Goal: Task Accomplishment & Management: Manage account settings

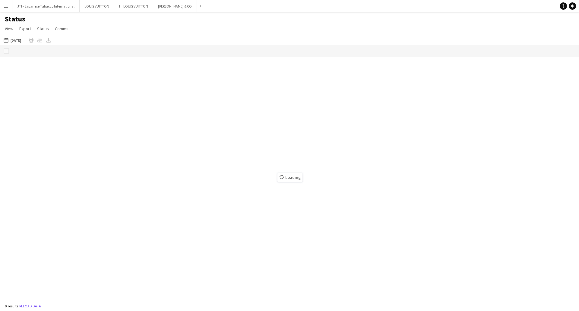
click at [19, 41] on button "02-09-2025 to 08-09-2025 31-08-2025" at bounding box center [12, 39] width 20 height 7
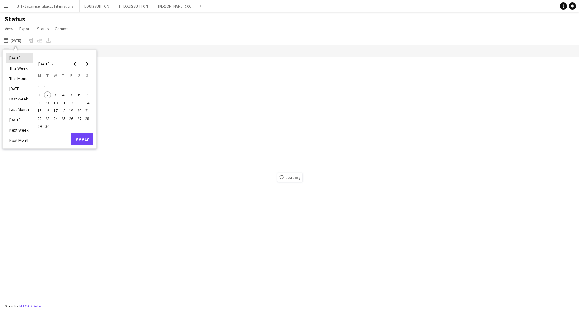
click at [16, 58] on li "[DATE]" at bounding box center [19, 58] width 27 height 10
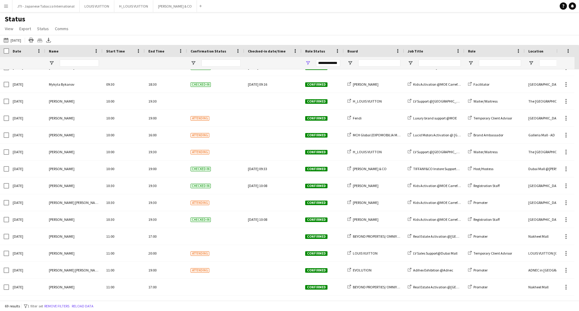
scroll to position [452, 0]
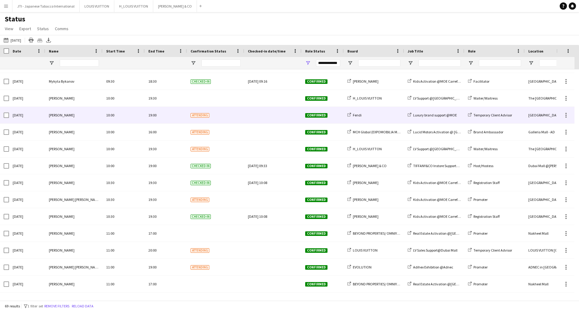
click at [105, 120] on div "10:00" at bounding box center [124, 115] width 42 height 17
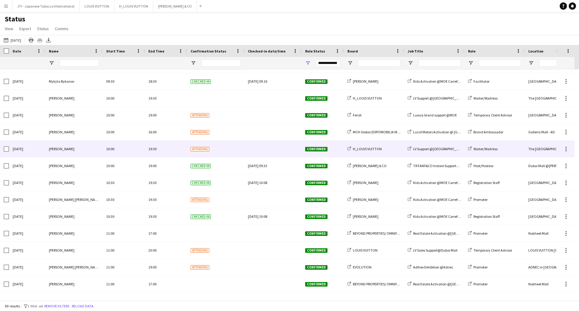
drag, startPoint x: 566, startPoint y: 148, endPoint x: 561, endPoint y: 147, distance: 5.2
click at [566, 148] on div at bounding box center [565, 148] width 7 height 7
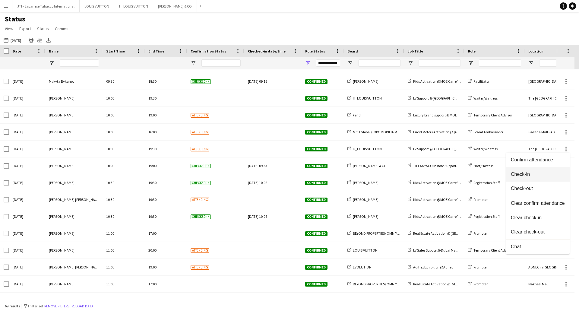
click at [518, 172] on span "Check-in" at bounding box center [538, 174] width 54 height 5
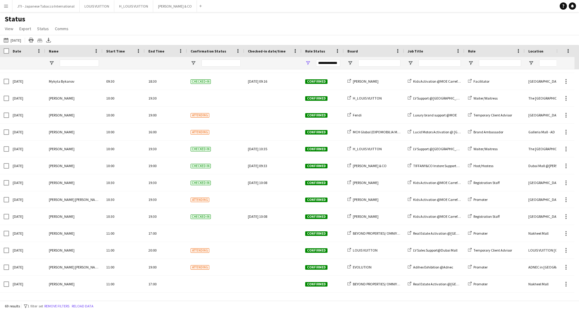
drag, startPoint x: 288, startPoint y: 300, endPoint x: 302, endPoint y: 299, distance: 14.2
click at [302, 299] on div at bounding box center [278, 298] width 556 height 5
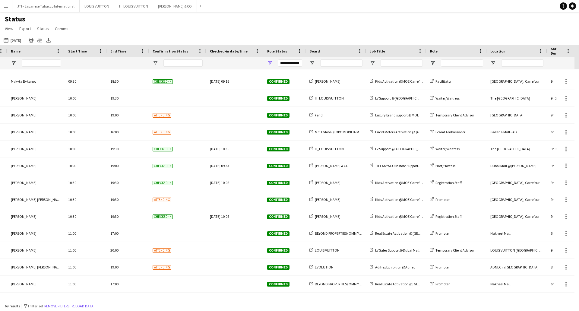
scroll to position [0, 0]
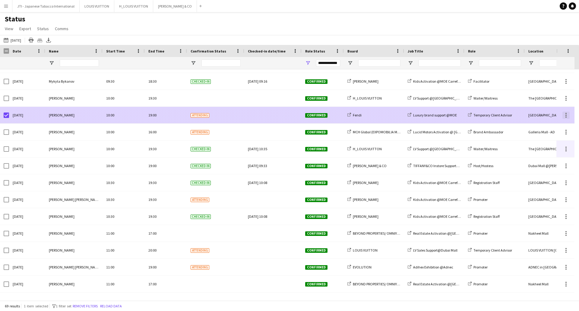
click at [570, 114] on div at bounding box center [565, 115] width 18 height 17
click at [567, 116] on div at bounding box center [565, 115] width 7 height 7
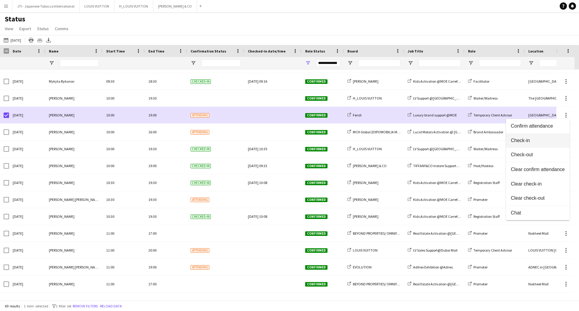
click at [536, 140] on span "Check-in" at bounding box center [538, 140] width 54 height 5
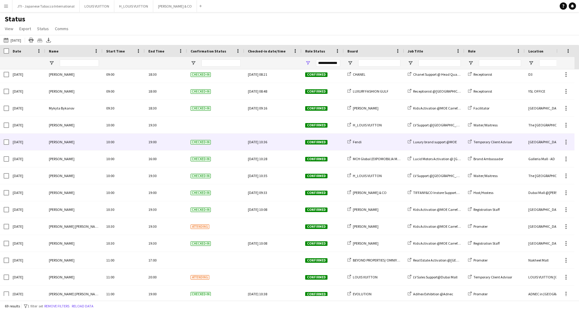
scroll to position [422, 0]
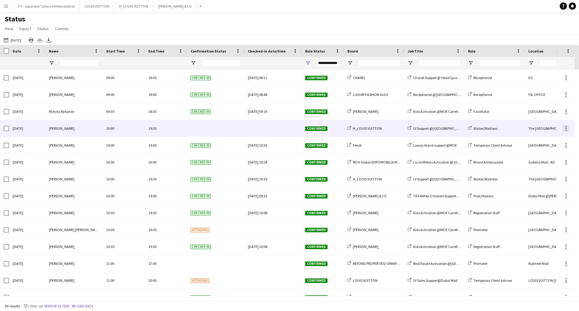
click at [564, 129] on div at bounding box center [565, 128] width 7 height 7
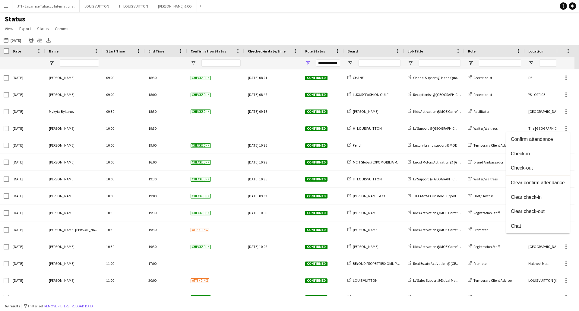
drag, startPoint x: 528, startPoint y: 153, endPoint x: 445, endPoint y: 148, distance: 83.4
click at [528, 153] on span "Check-in" at bounding box center [538, 153] width 54 height 5
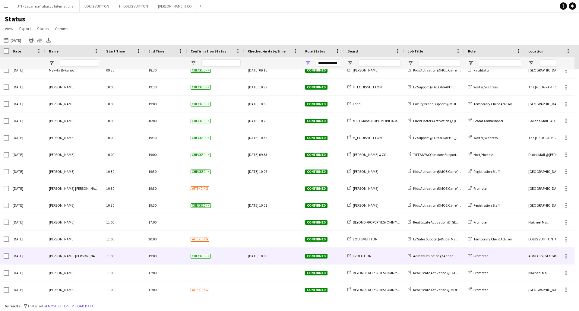
scroll to position [543, 0]
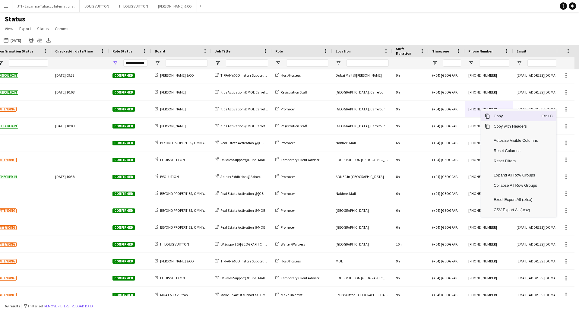
click at [490, 116] on span "Context Menu" at bounding box center [486, 115] width 5 height 5
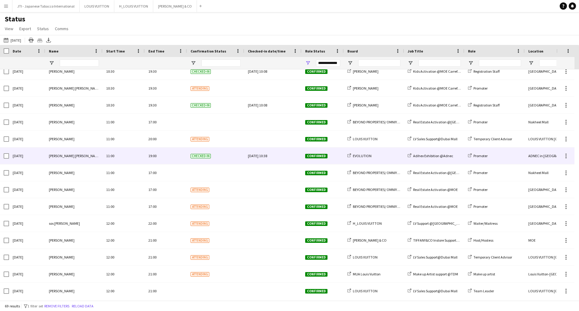
scroll to position [573, 0]
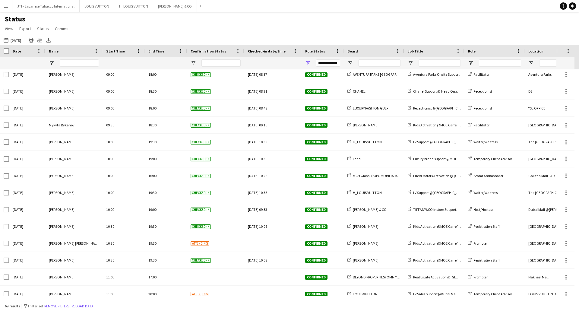
scroll to position [513, 0]
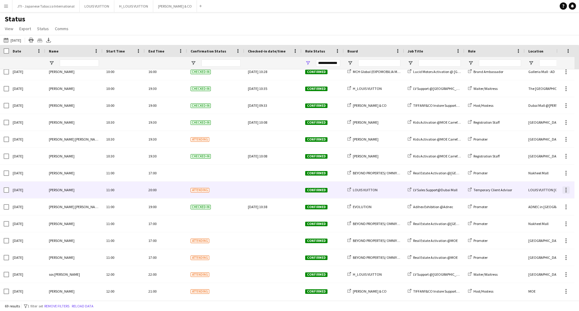
click at [567, 190] on div at bounding box center [565, 189] width 7 height 7
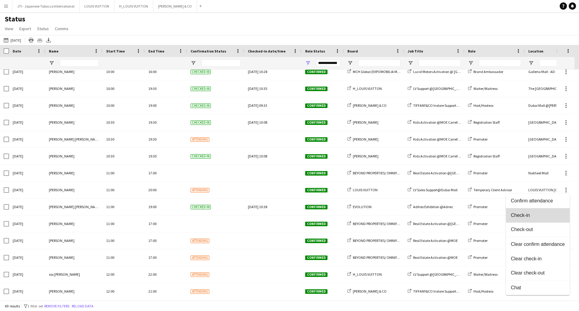
click at [532, 210] on button "Check-in" at bounding box center [538, 215] width 64 height 14
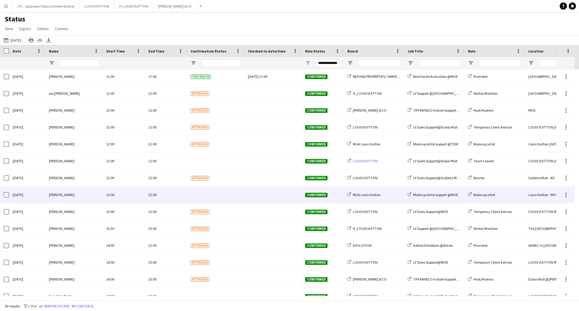
scroll to position [513, 0]
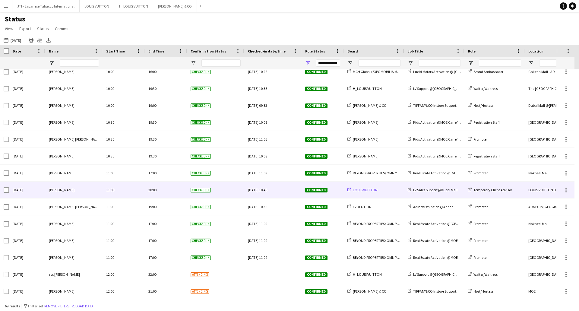
click at [373, 188] on span "LOUIS VUITTON" at bounding box center [365, 190] width 25 height 5
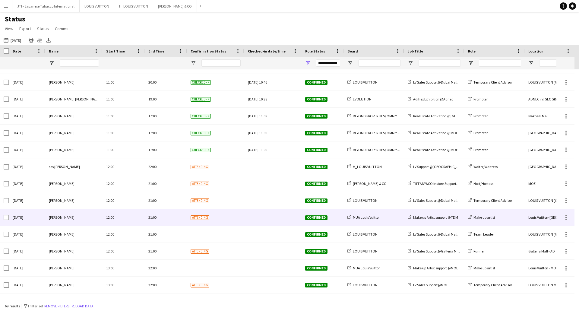
scroll to position [633, 0]
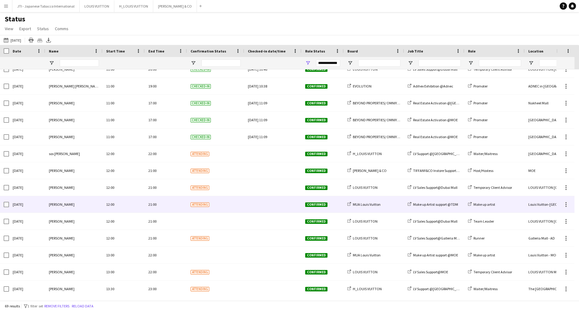
click at [200, 206] on span "Attending" at bounding box center [200, 204] width 19 height 5
click at [564, 203] on div at bounding box center [565, 204] width 7 height 7
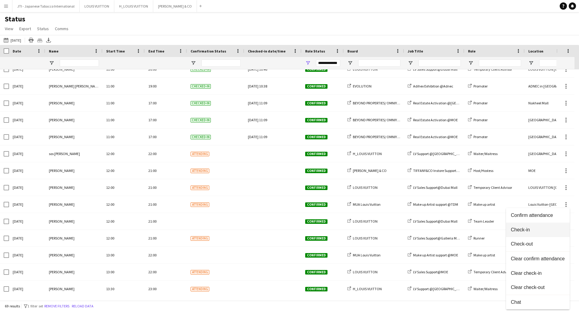
click at [516, 228] on span "Check-in" at bounding box center [538, 229] width 54 height 5
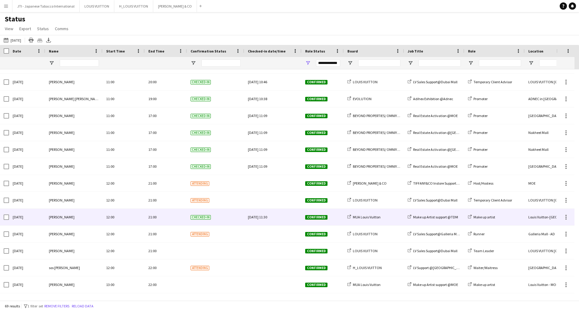
scroll to position [603, 0]
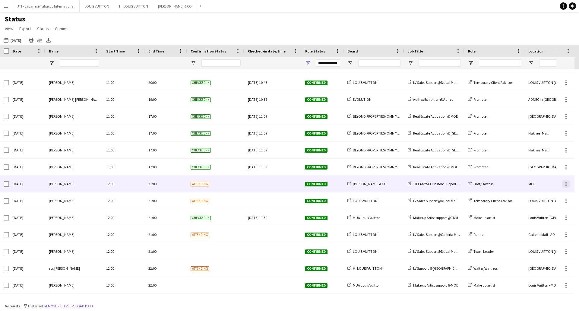
click at [567, 184] on div at bounding box center [565, 183] width 7 height 7
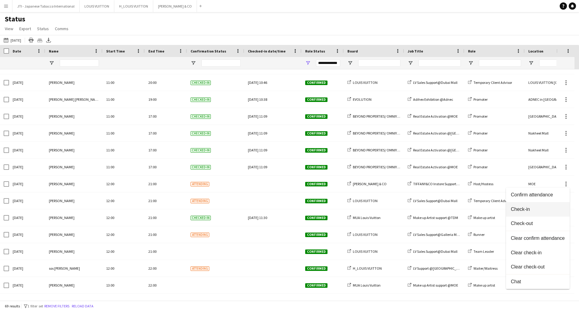
click at [522, 210] on span "Check-in" at bounding box center [538, 209] width 54 height 5
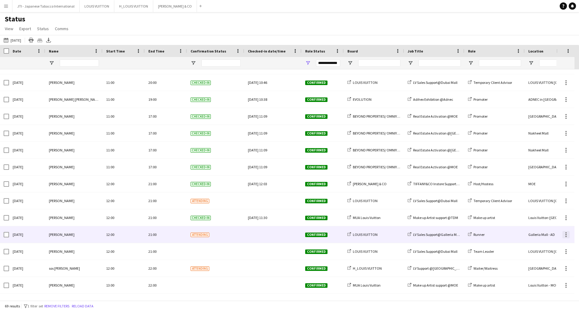
click at [567, 235] on div at bounding box center [565, 234] width 7 height 7
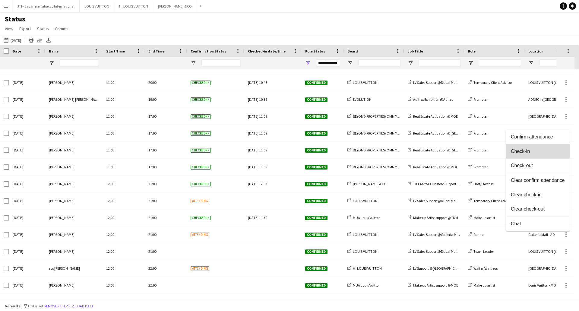
click at [528, 150] on span "Check-in" at bounding box center [538, 151] width 54 height 5
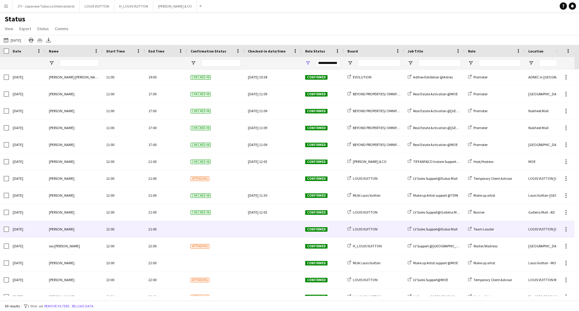
scroll to position [633, 0]
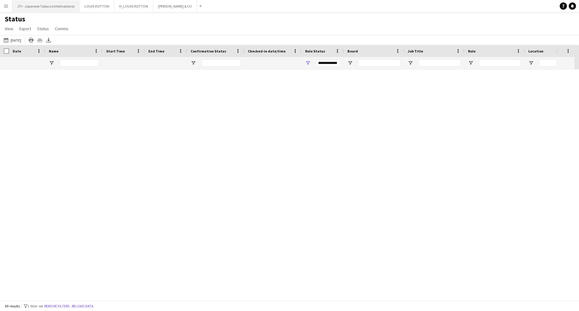
scroll to position [543, 0]
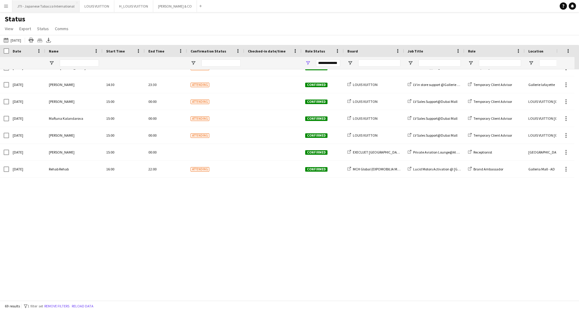
scroll to position [637, 0]
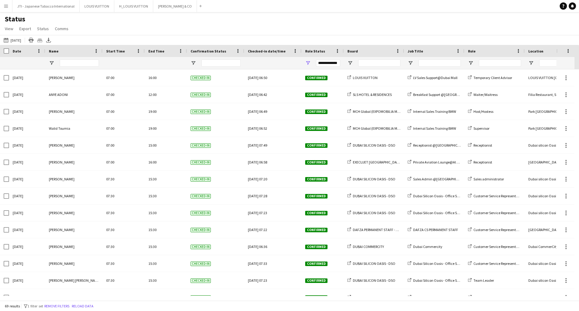
drag, startPoint x: 565, startPoint y: 1, endPoint x: 257, endPoint y: 41, distance: 310.9
click at [258, 17] on div "Status View Views Default view New view Update view Delete view Edit name Custo…" at bounding box center [289, 24] width 579 height 21
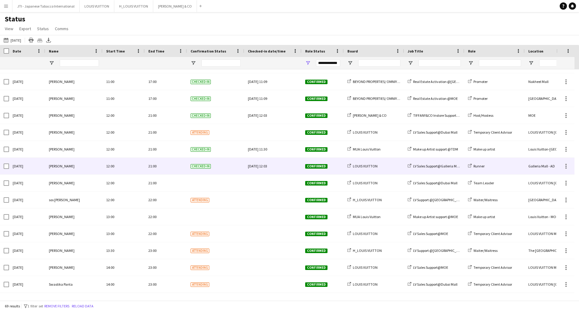
scroll to position [663, 0]
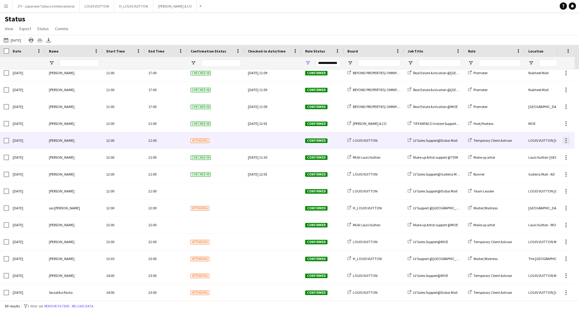
click at [567, 140] on div at bounding box center [565, 140] width 7 height 7
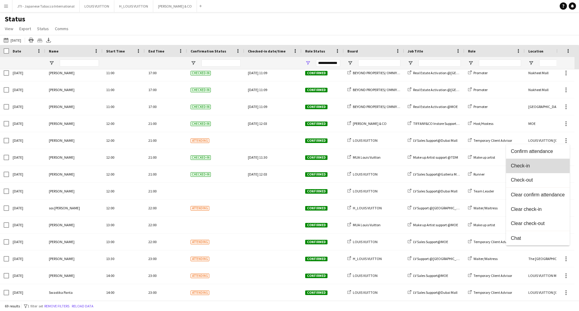
click at [533, 167] on span "Check-in" at bounding box center [538, 165] width 54 height 5
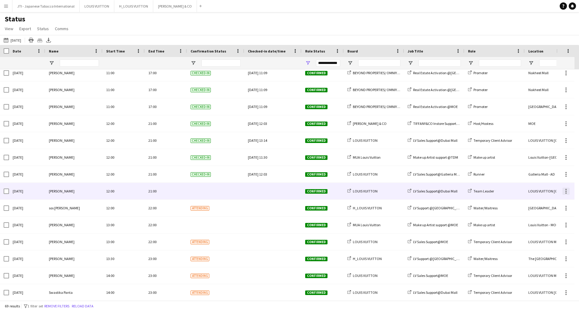
click at [564, 191] on div at bounding box center [565, 191] width 7 height 7
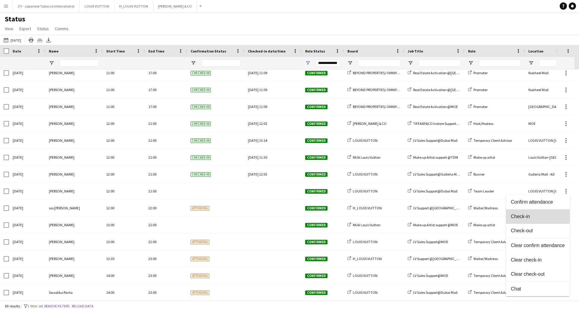
click at [519, 212] on button "Check-in" at bounding box center [538, 216] width 64 height 14
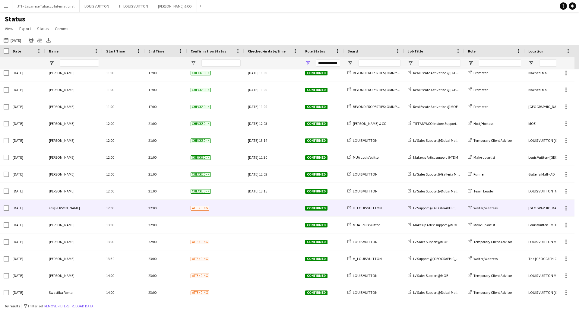
scroll to position [693, 0]
